Goal: Navigation & Orientation: Find specific page/section

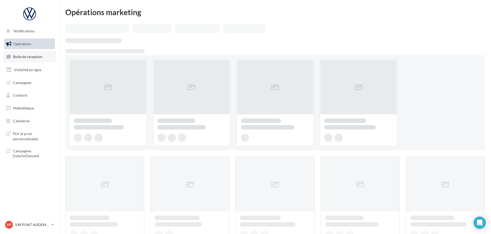
click at [29, 60] on link "Boîte de réception" at bounding box center [29, 56] width 53 height 11
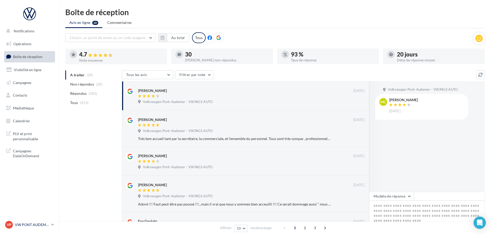
click at [32, 226] on p "VW PONT AUDEMER" at bounding box center [32, 225] width 34 height 5
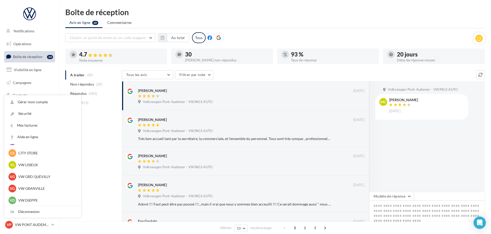
scroll to position [103, 0]
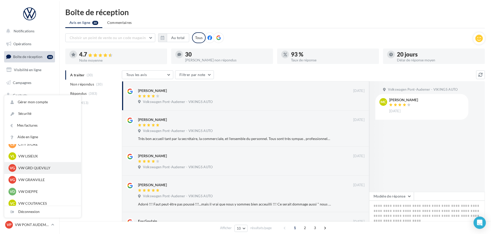
click at [36, 168] on p "VW GRD QUEVILLY" at bounding box center [46, 168] width 57 height 5
